Goal: Navigation & Orientation: Find specific page/section

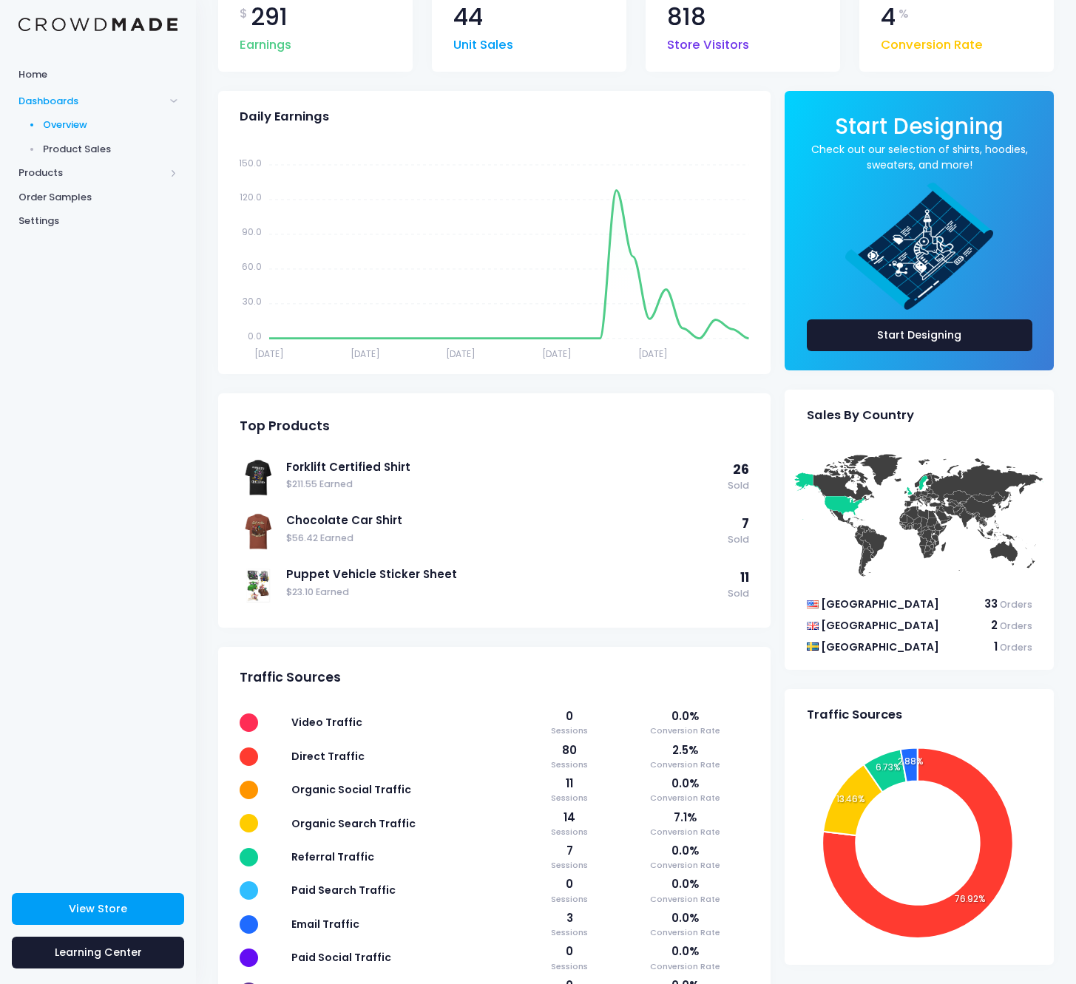
scroll to position [104, 0]
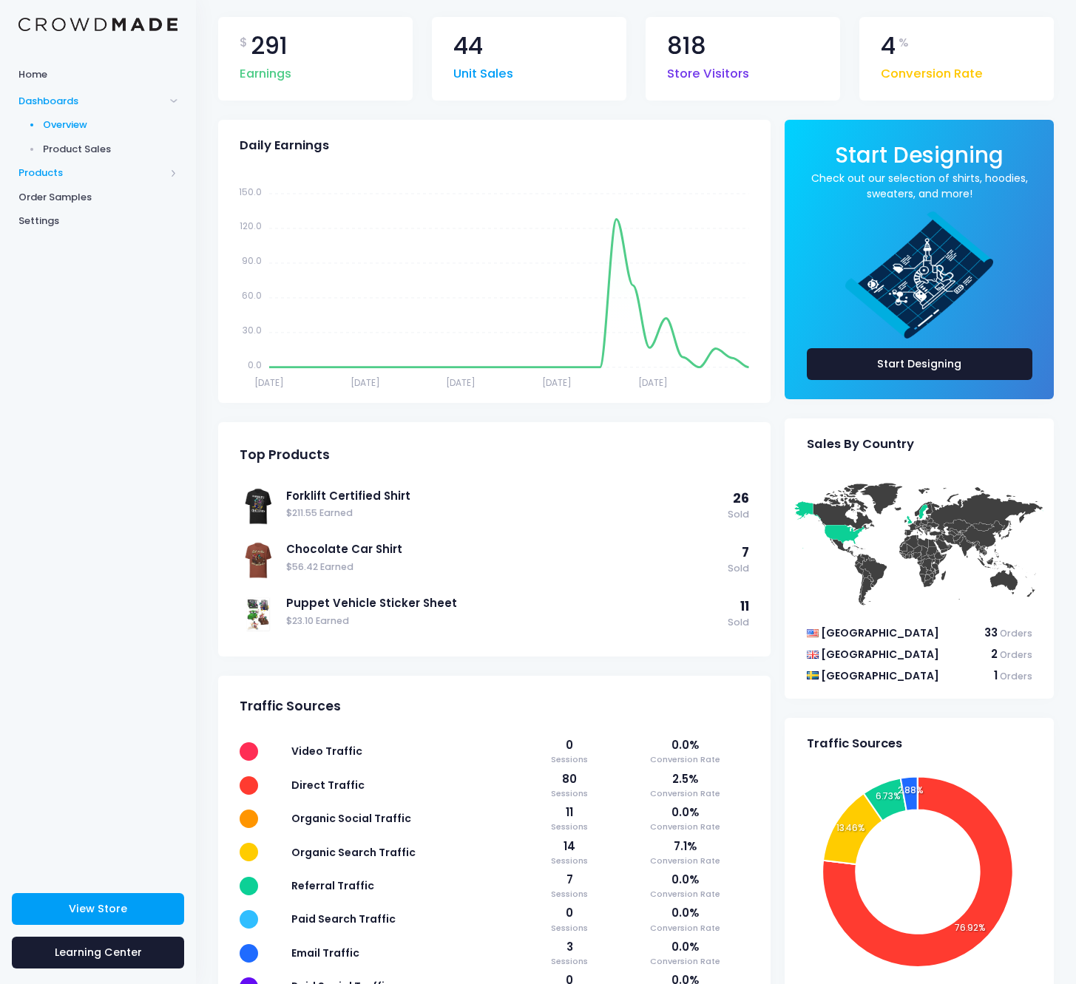
click at [69, 168] on span "Products" at bounding box center [91, 173] width 146 height 15
click at [92, 180] on link "Product Editor" at bounding box center [98, 173] width 196 height 24
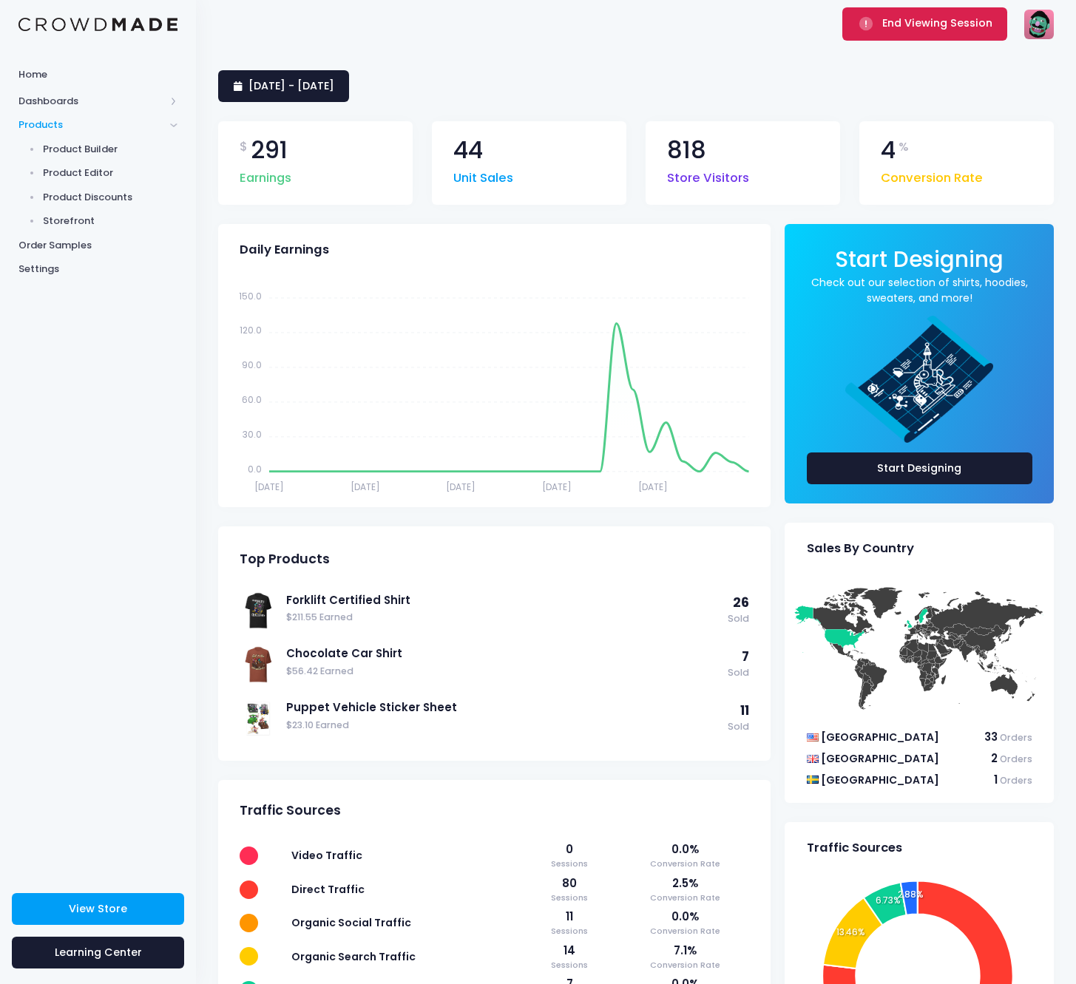
click at [914, 21] on span "End Viewing Session" at bounding box center [937, 23] width 110 height 15
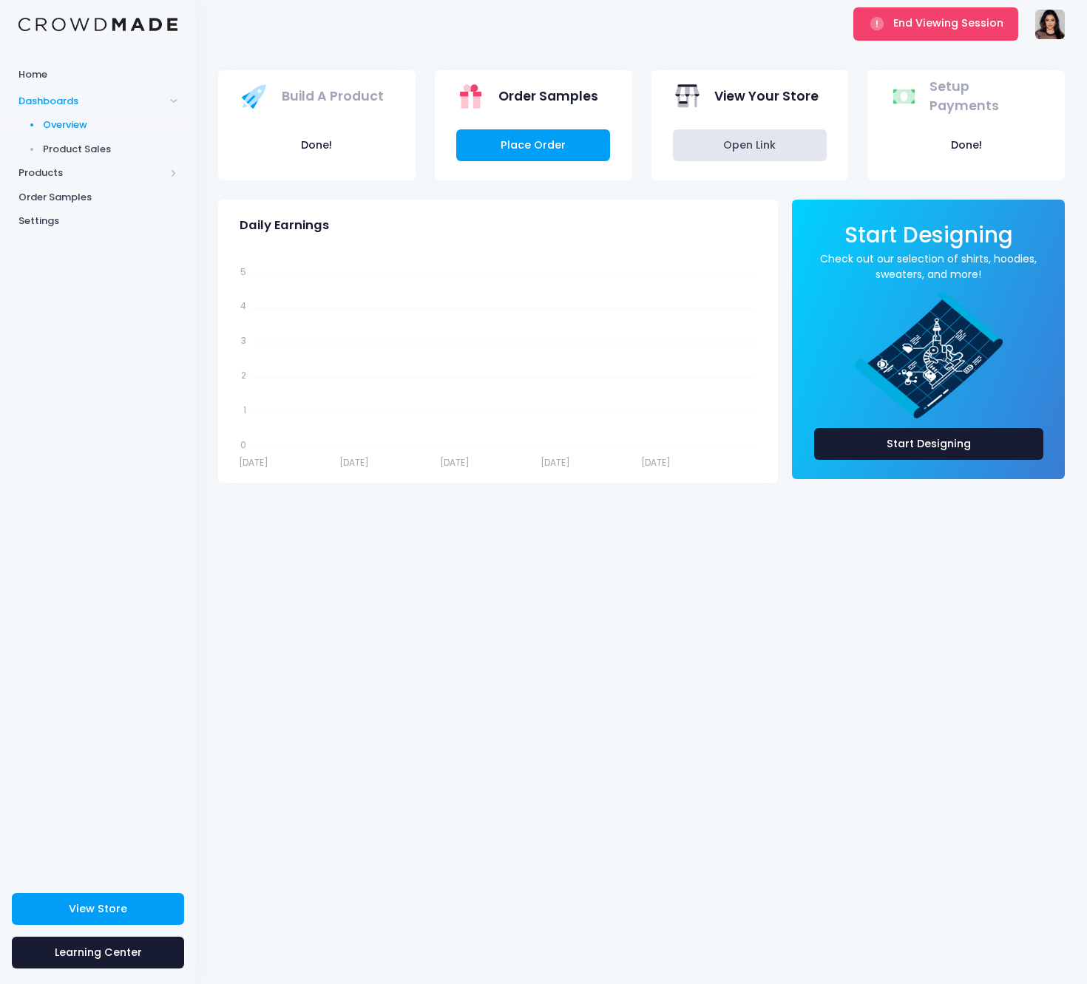
click at [494, 98] on div "Order Samples" at bounding box center [527, 96] width 142 height 42
click at [95, 145] on span "Product Sales" at bounding box center [110, 149] width 135 height 15
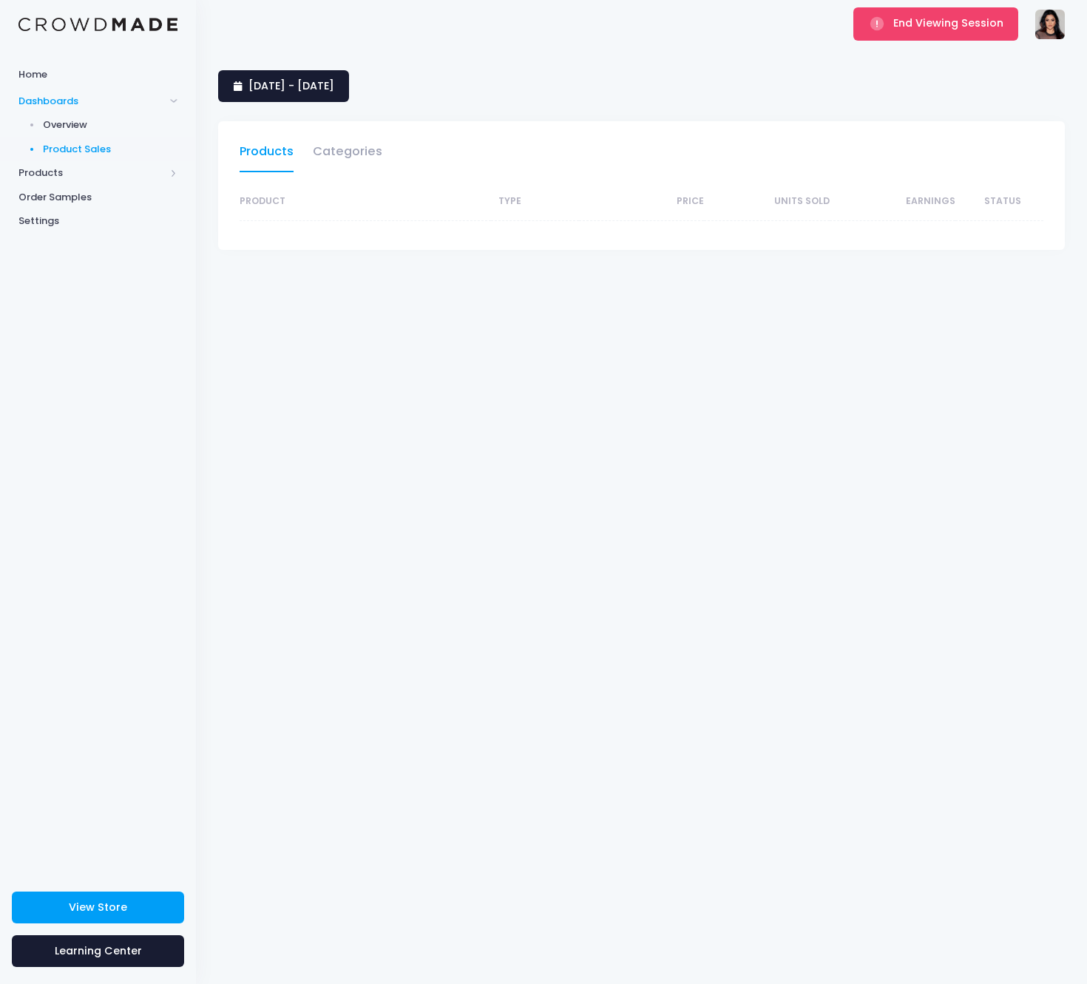
select select "25"
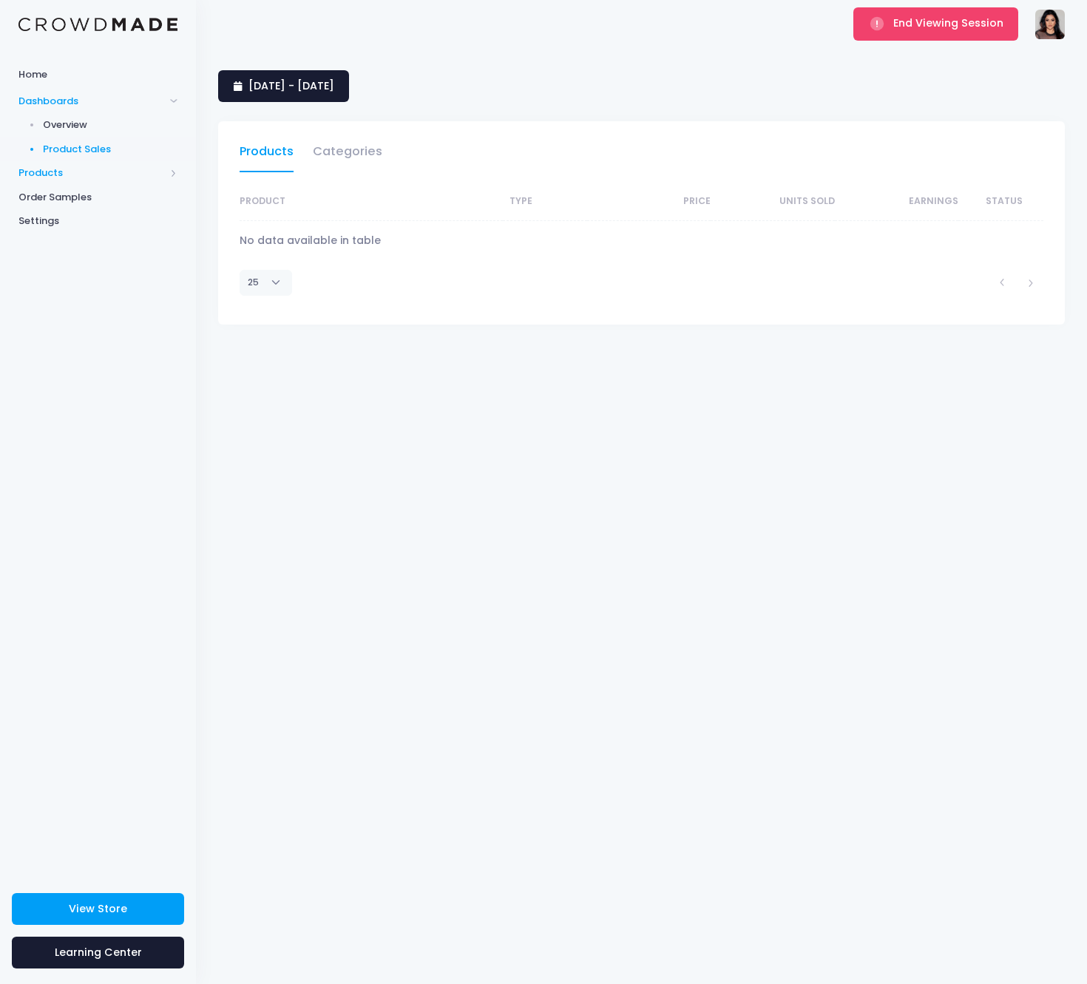
click at [48, 166] on span "Products" at bounding box center [91, 173] width 146 height 15
click at [89, 99] on span "Dashboards" at bounding box center [91, 101] width 146 height 15
click at [79, 142] on span "Product Sales" at bounding box center [110, 149] width 135 height 15
select select "25"
click at [370, 157] on link "Categories" at bounding box center [348, 155] width 70 height 34
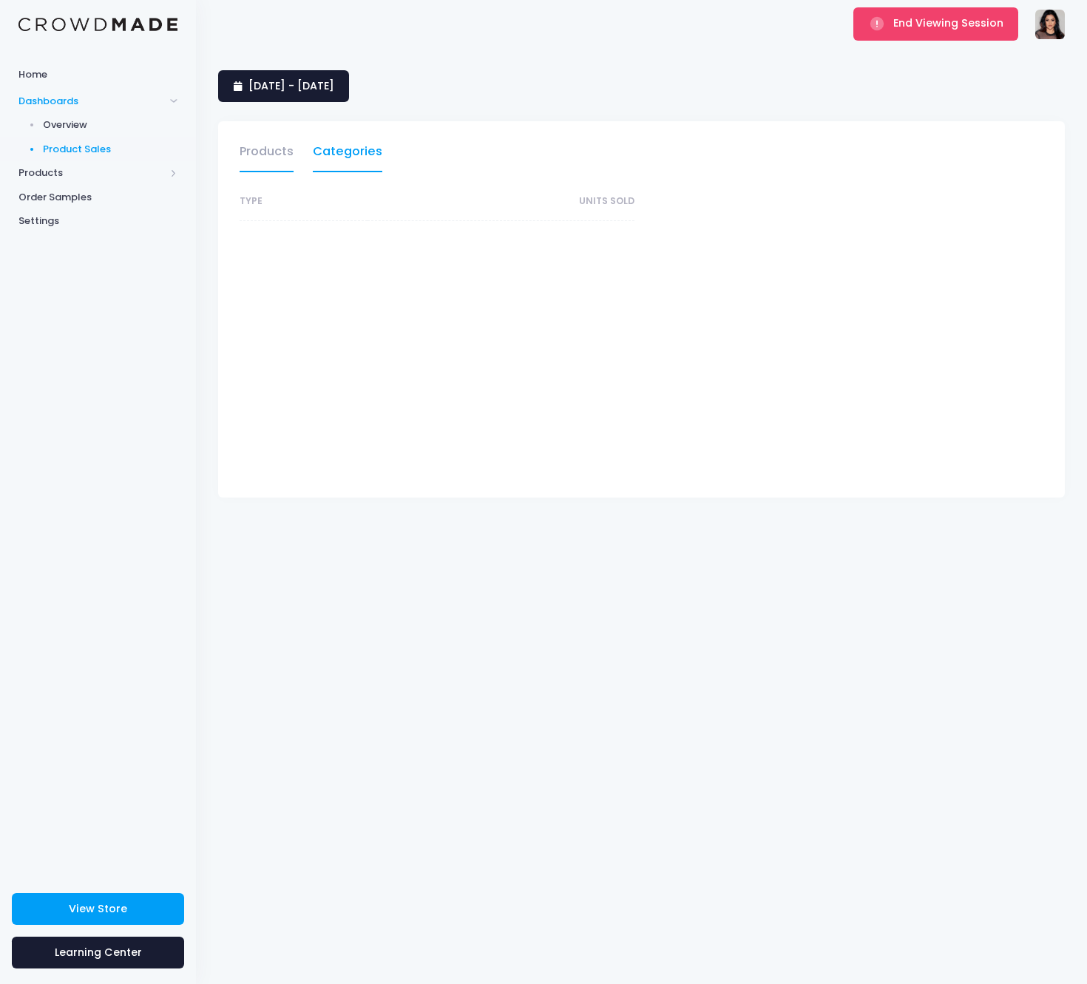
click at [265, 152] on link "Products" at bounding box center [267, 155] width 54 height 34
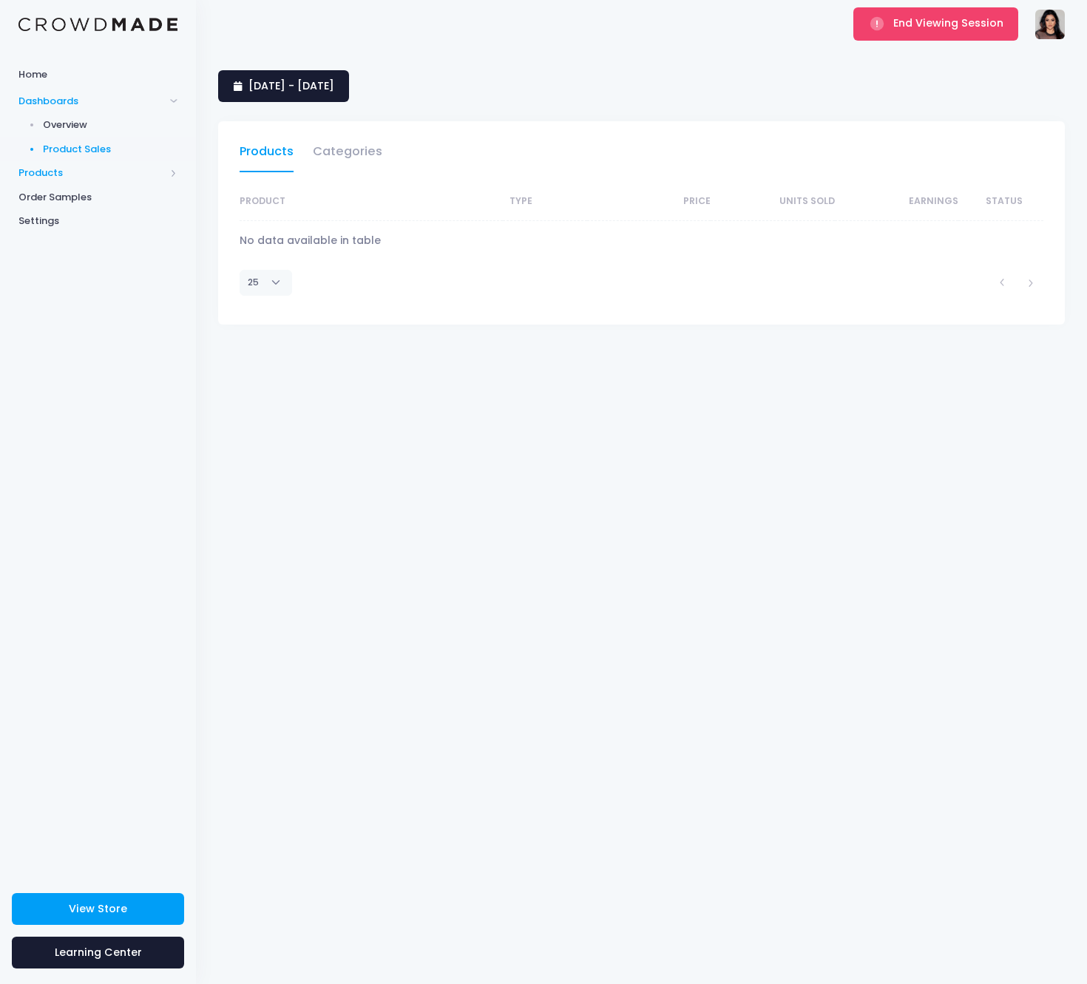
click at [67, 166] on span "Products" at bounding box center [91, 173] width 146 height 15
click at [73, 161] on link "Product Editor" at bounding box center [98, 173] width 196 height 24
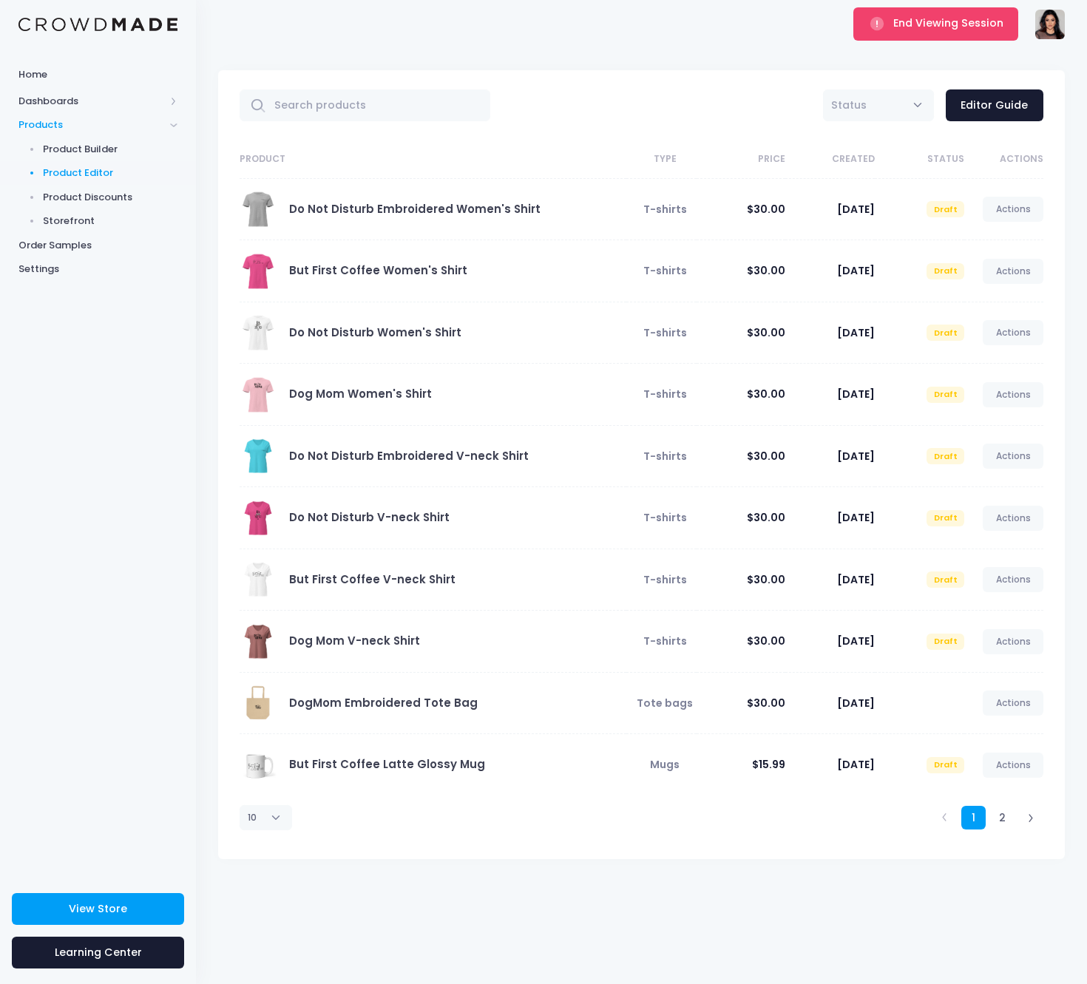
click at [1055, 24] on img at bounding box center [1050, 25] width 30 height 30
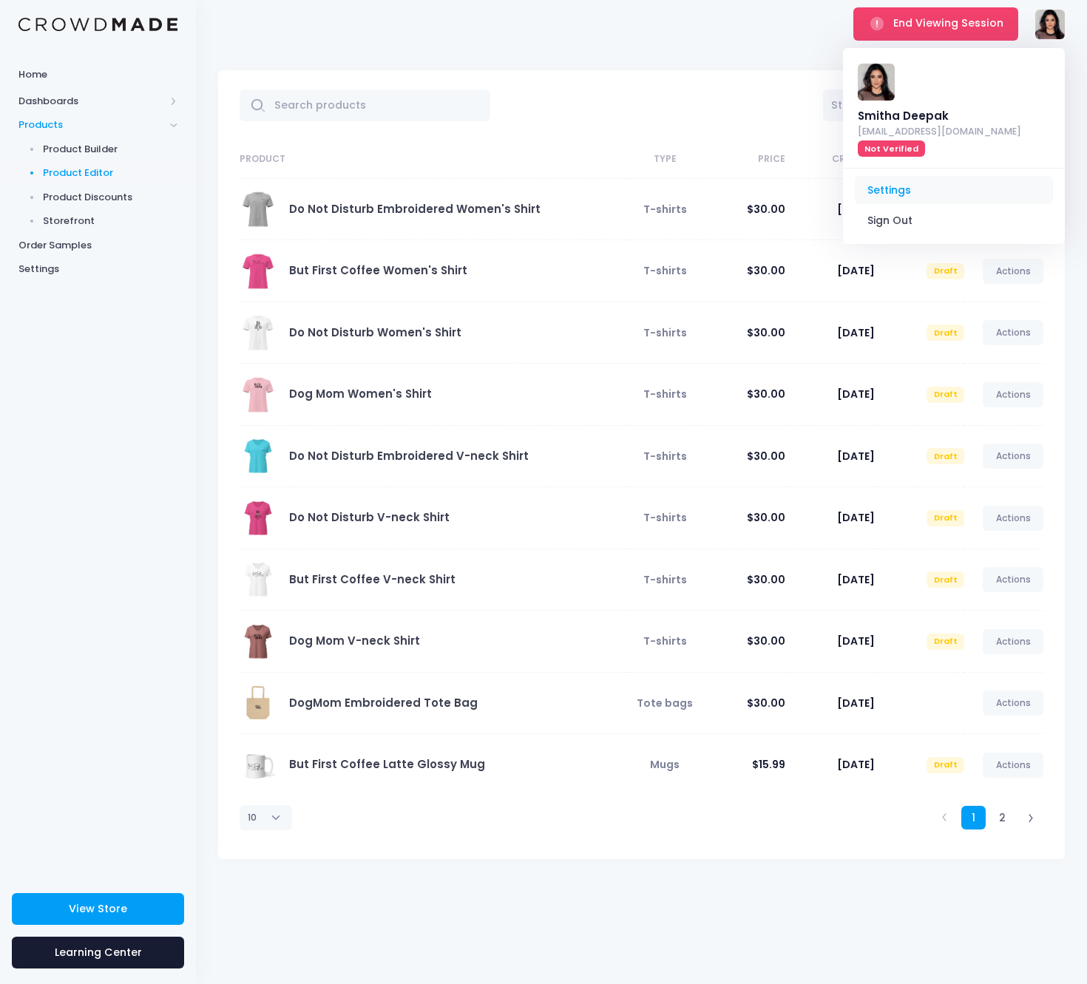
click at [903, 176] on link "Settings" at bounding box center [954, 190] width 198 height 28
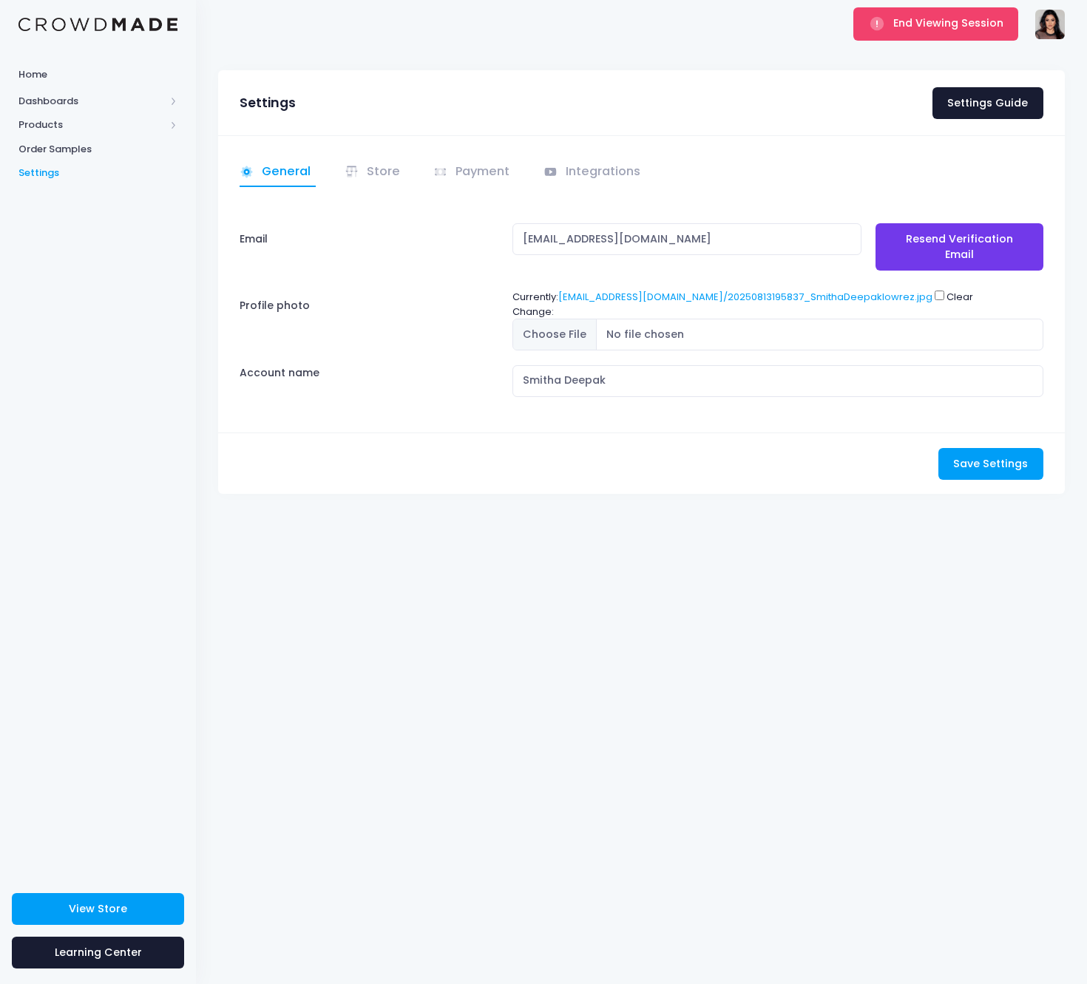
click at [538, 176] on li "Integrations" at bounding box center [590, 172] width 112 height 29
click at [555, 175] on span at bounding box center [553, 171] width 18 height 17
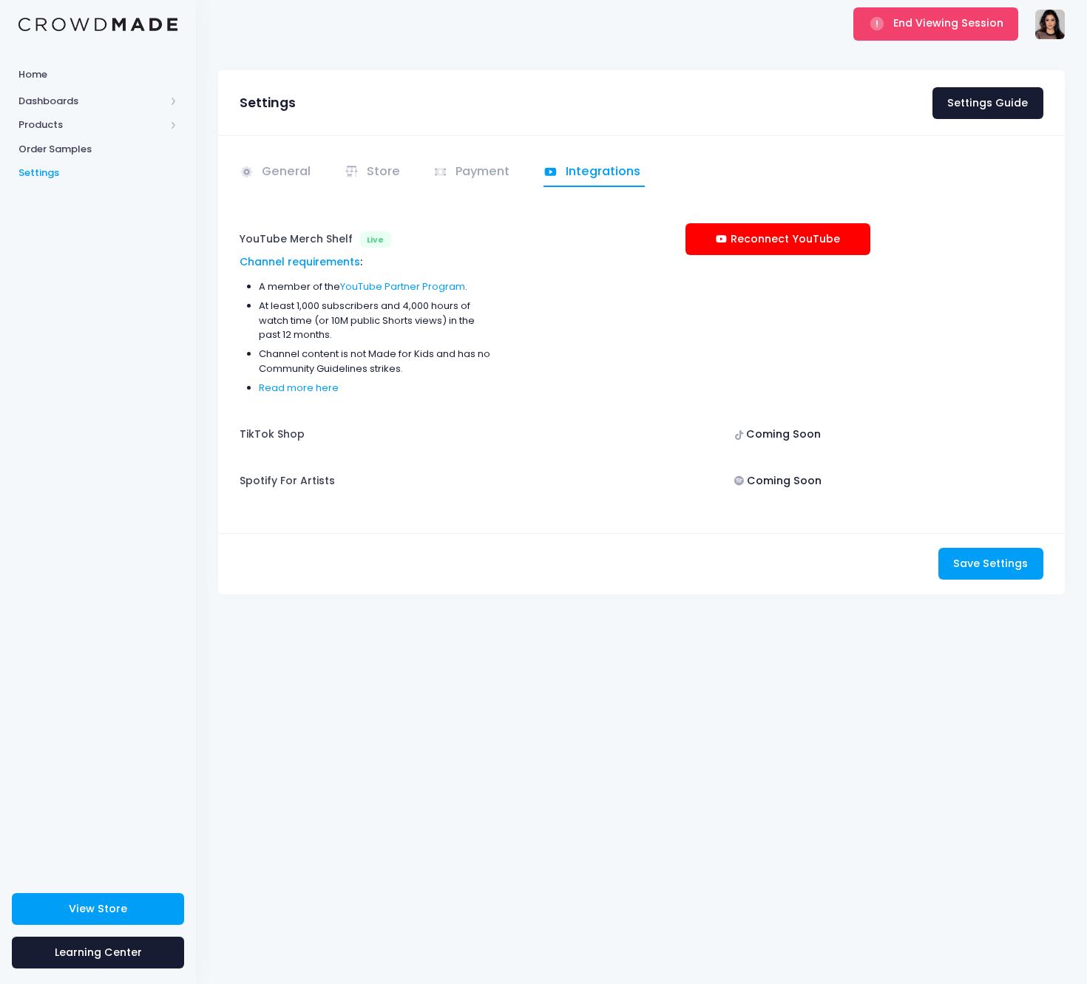
click at [763, 129] on div "Settings Settings Guide" at bounding box center [641, 102] width 847 height 65
click at [127, 899] on link "View Store" at bounding box center [98, 909] width 172 height 32
click at [902, 30] on span "End Viewing Session" at bounding box center [948, 23] width 110 height 15
